Goal: Find specific page/section: Find specific page/section

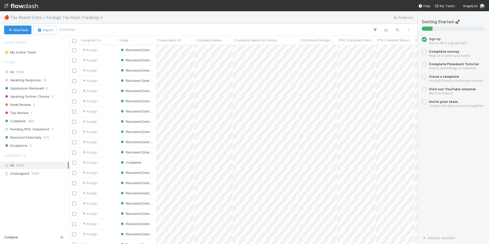
scroll to position [195, 345]
click at [34, 15] on span "Tax Reach Outs > Foreign Tax Reps Tracking" at bounding box center [58, 17] width 96 height 5
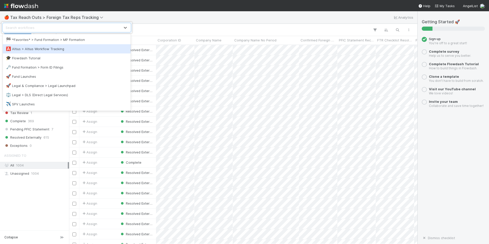
click at [35, 50] on div "🅰️ Altius > Altius Workflow Tracking" at bounding box center [67, 48] width 122 height 5
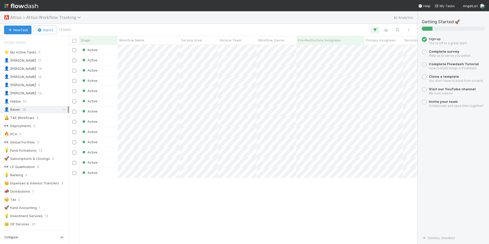
click at [19, 17] on span "Altius > Altius Workflow Tracking" at bounding box center [46, 17] width 73 height 5
click at [19, 17] on div "Search workflows" at bounding box center [244, 122] width 489 height 244
click at [36, 150] on div "💡 Fund Formations" at bounding box center [20, 150] width 32 height 6
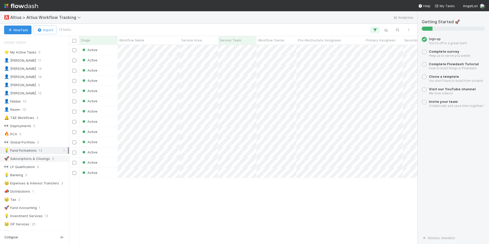
scroll to position [195, 345]
